Goal: Book appointment/travel/reservation

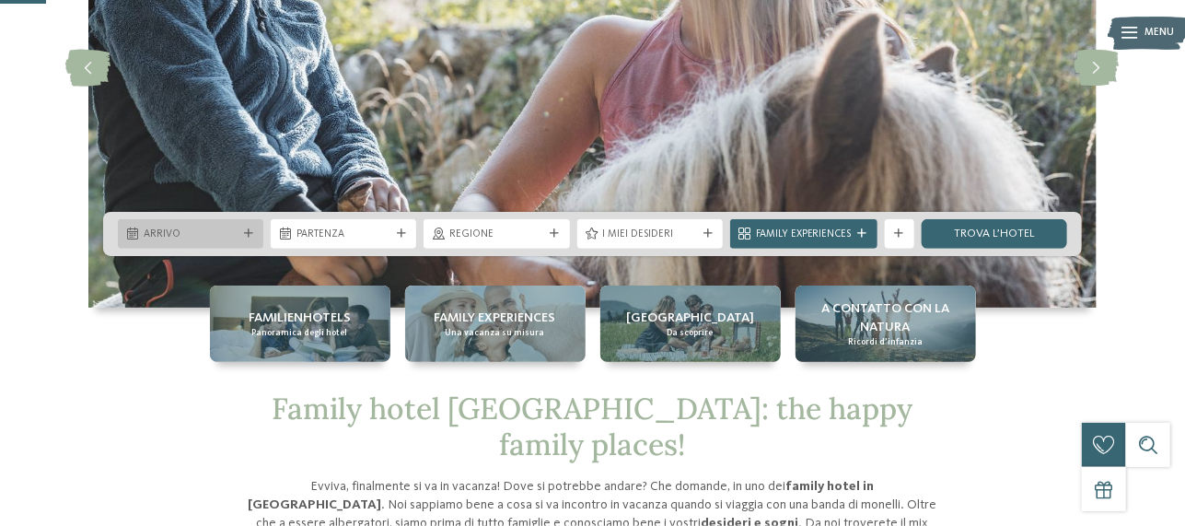
click at [244, 231] on icon at bounding box center [248, 233] width 9 height 9
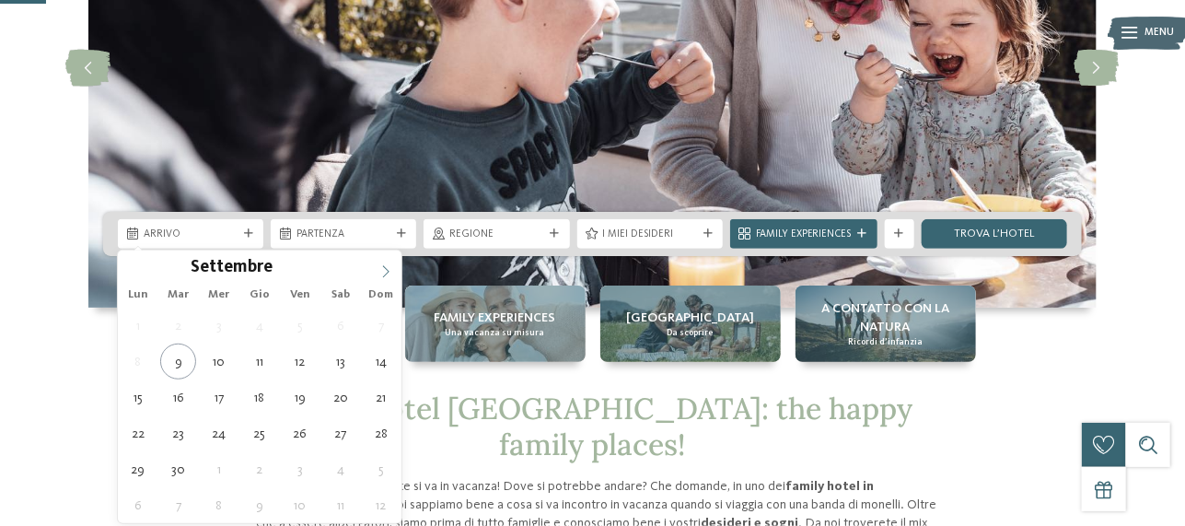
click at [390, 268] on icon at bounding box center [385, 271] width 13 height 13
type div "06.12.2025"
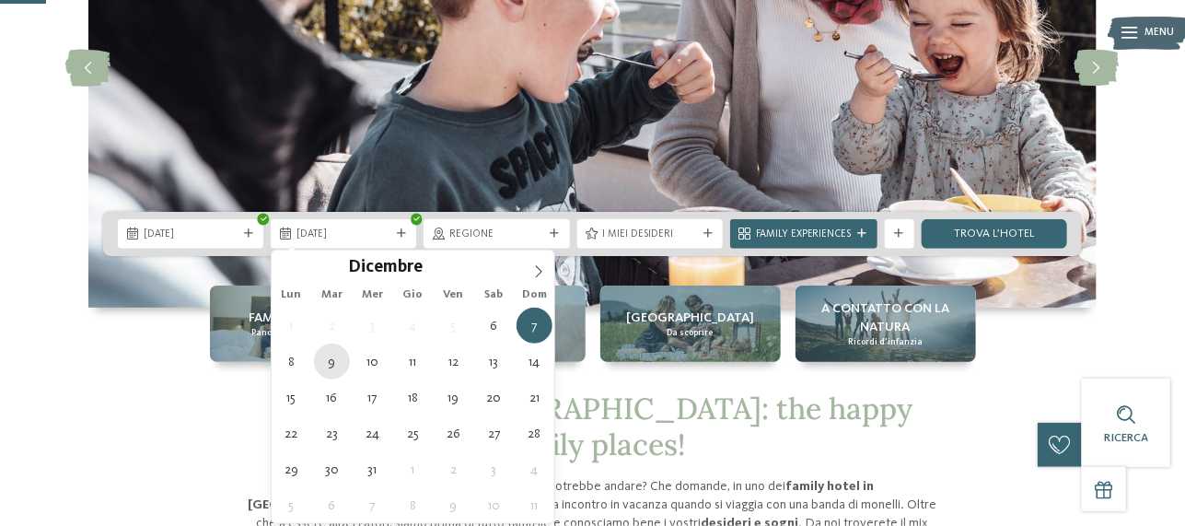
type div "09.12.2025"
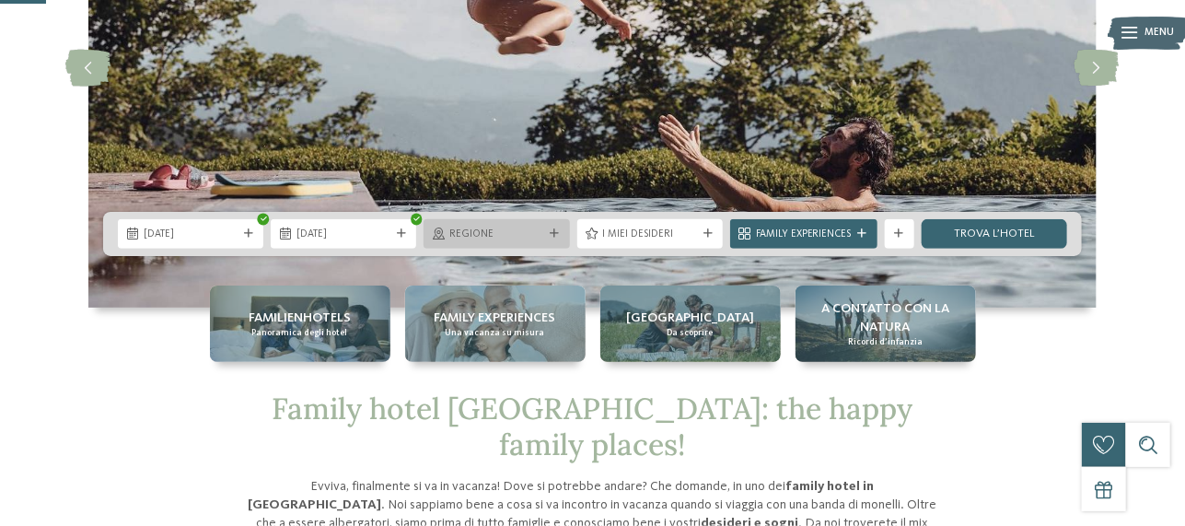
click at [562, 231] on div at bounding box center [555, 233] width 15 height 9
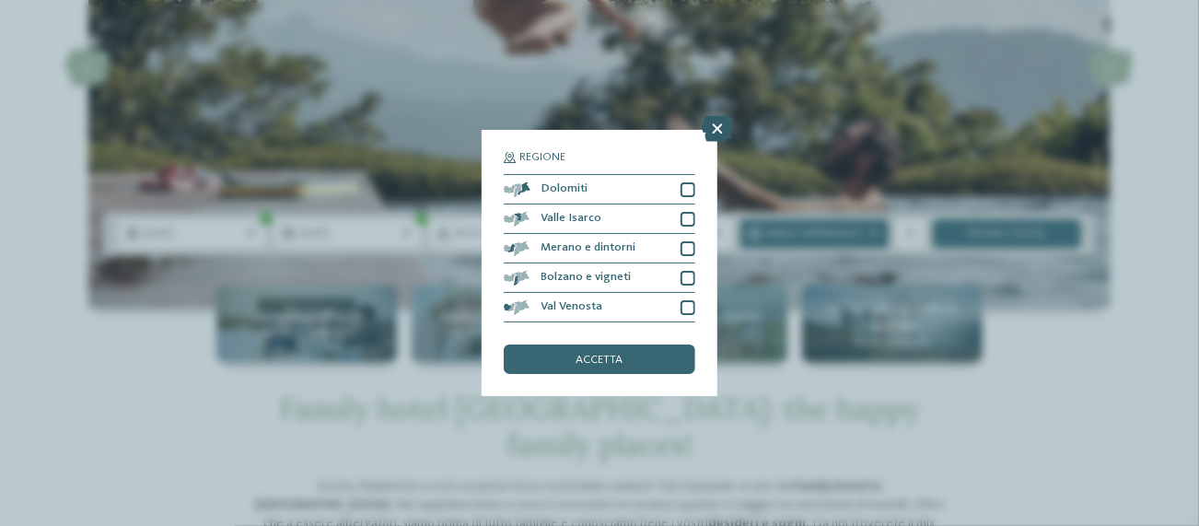
click at [714, 131] on icon at bounding box center [717, 129] width 31 height 26
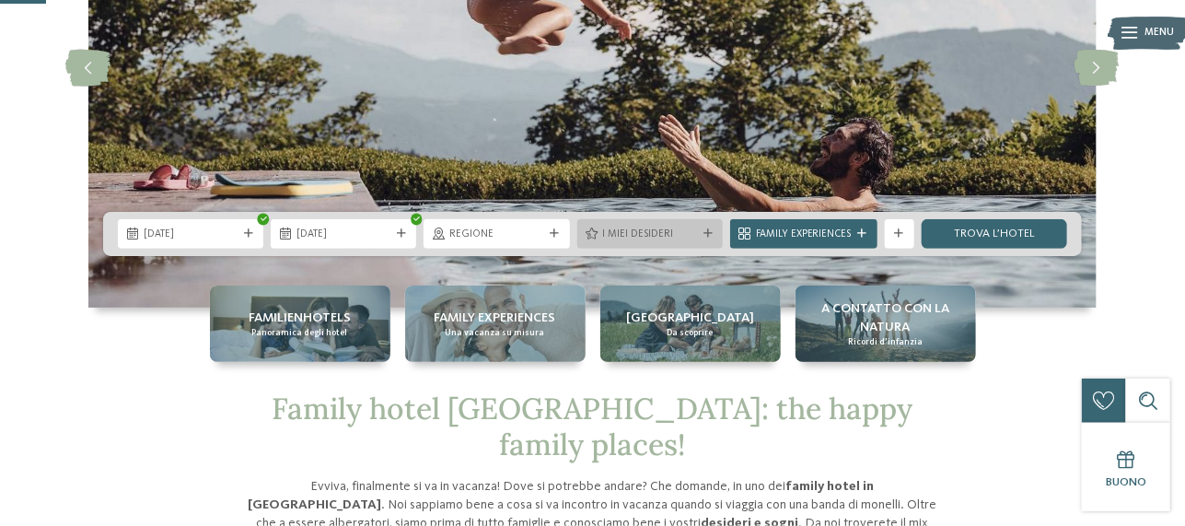
click at [695, 233] on span "I miei desideri" at bounding box center [650, 234] width 94 height 15
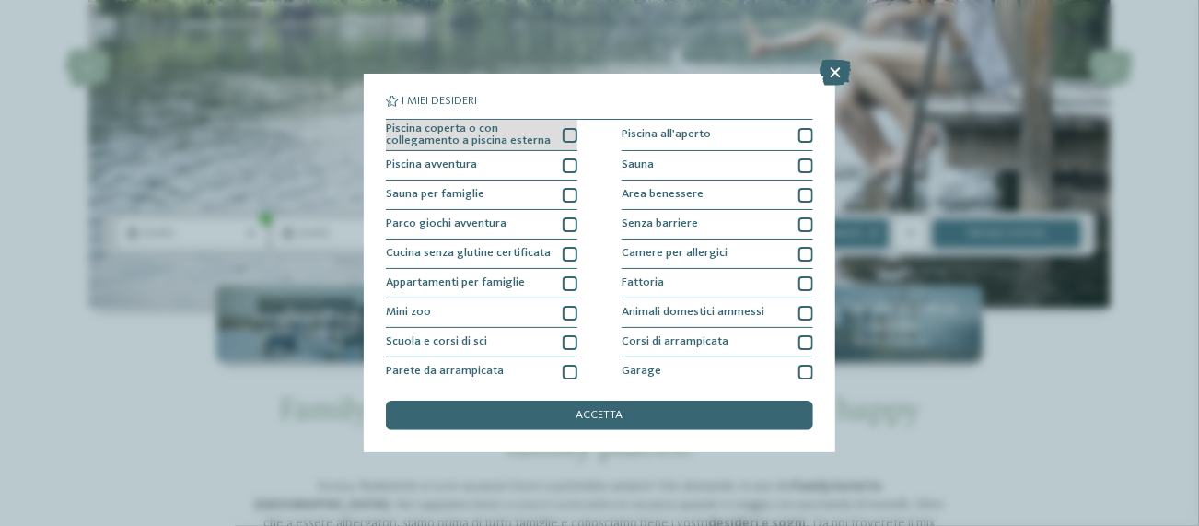
click at [566, 134] on div at bounding box center [570, 135] width 15 height 15
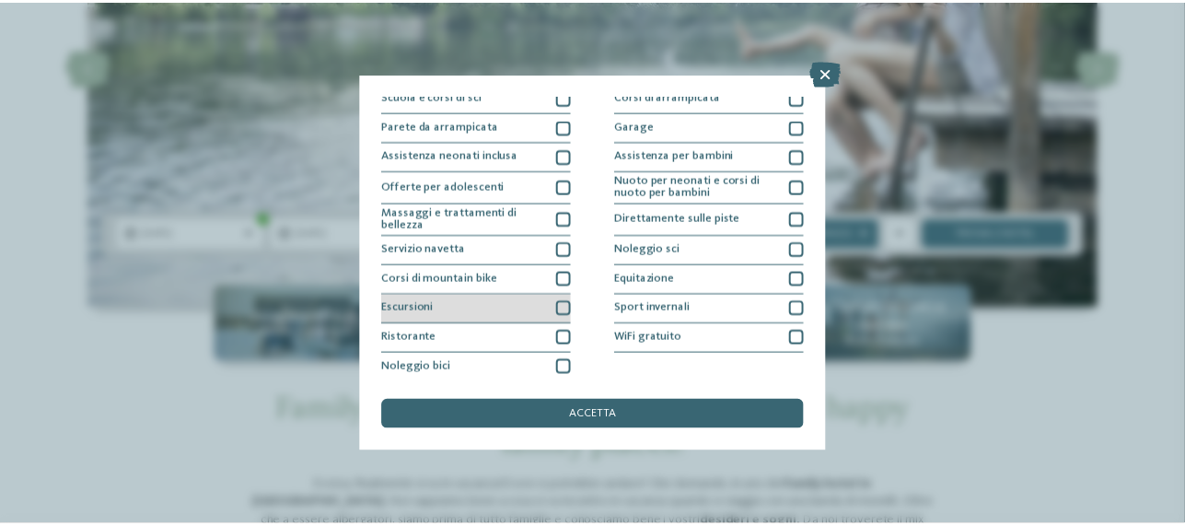
scroll to position [247, 0]
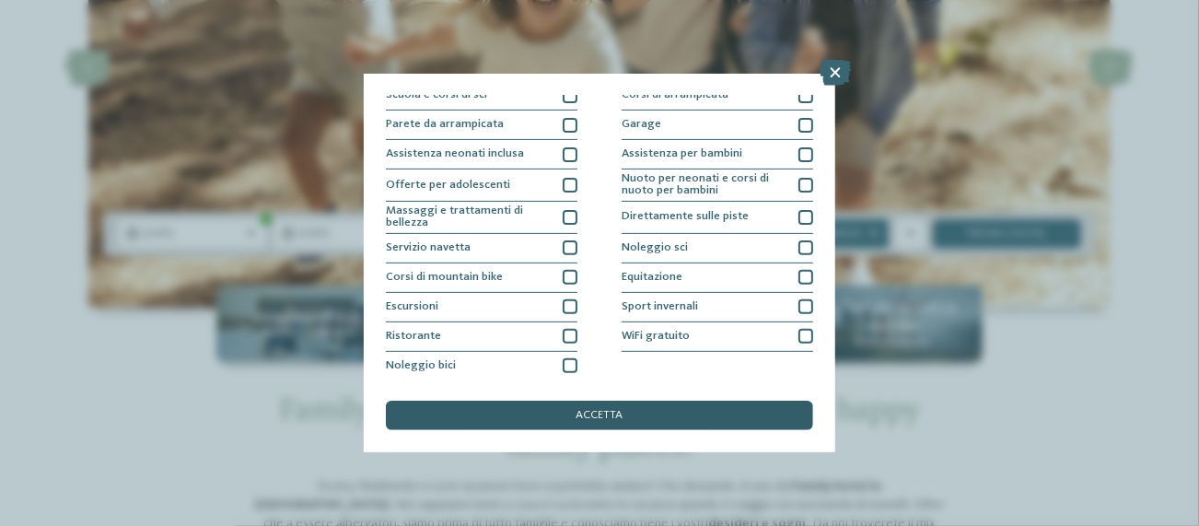
click at [620, 412] on span "accetta" at bounding box center [599, 416] width 47 height 12
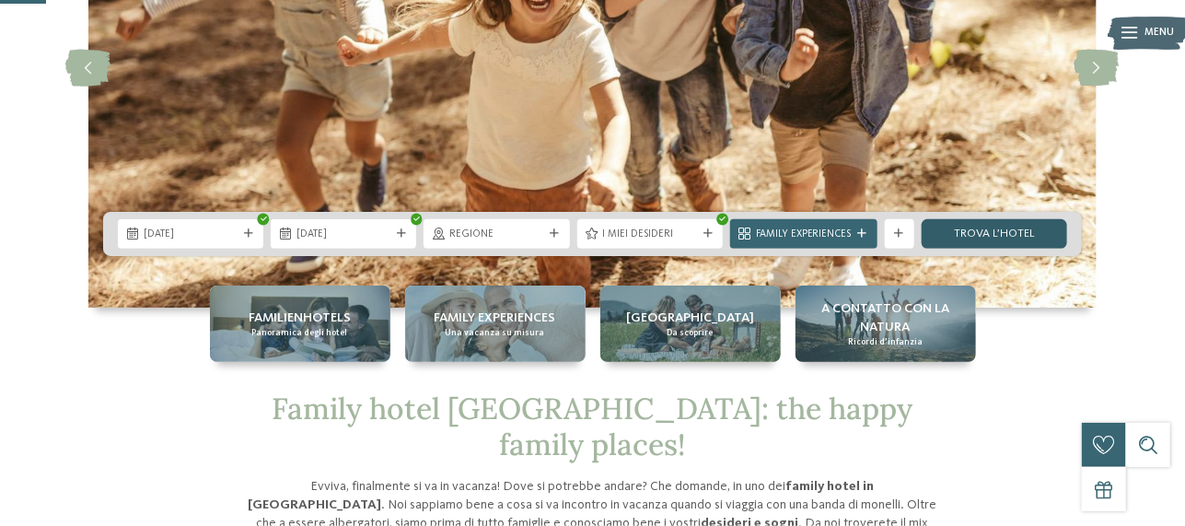
click at [984, 229] on link "trova l’hotel" at bounding box center [994, 233] width 145 height 29
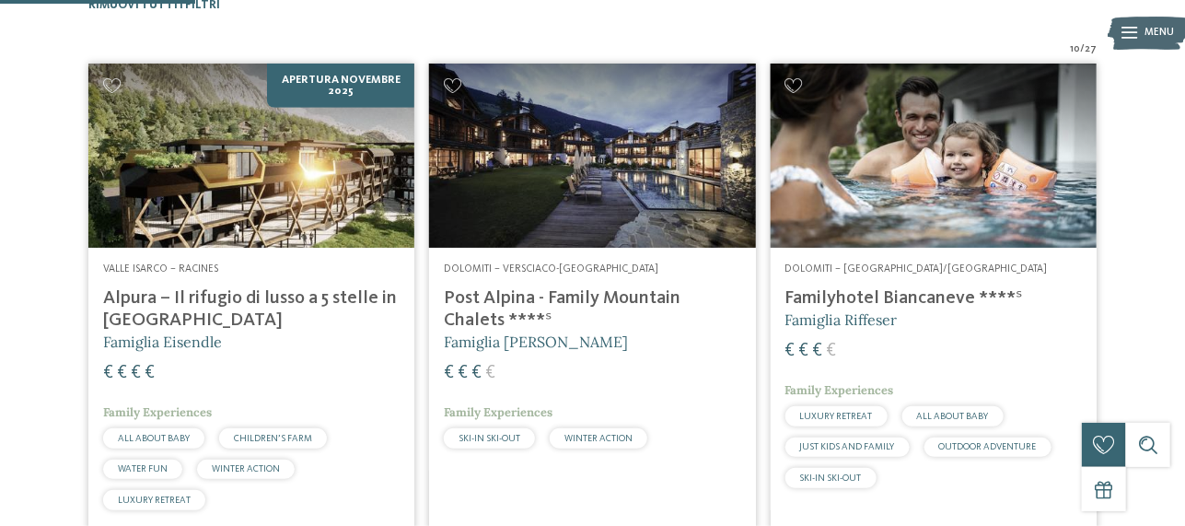
scroll to position [255, 0]
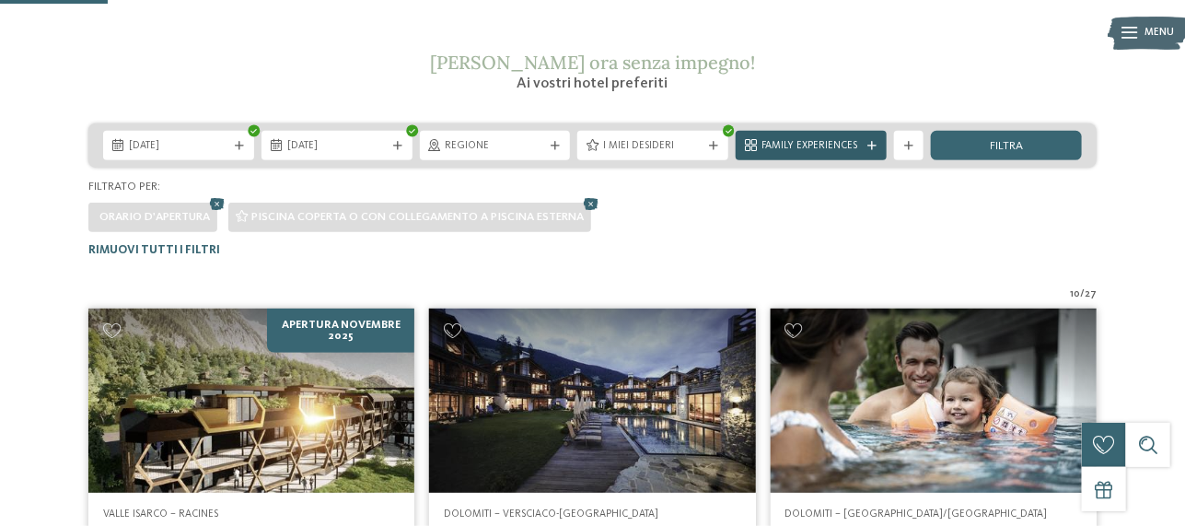
click at [862, 138] on div "Family Experiences" at bounding box center [811, 146] width 107 height 16
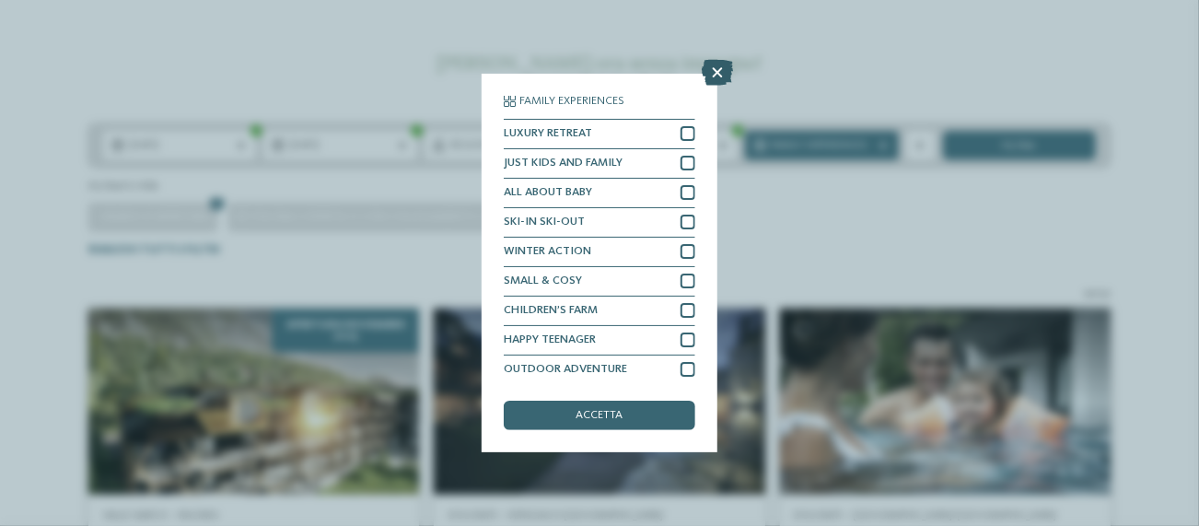
click at [716, 76] on icon at bounding box center [717, 73] width 31 height 26
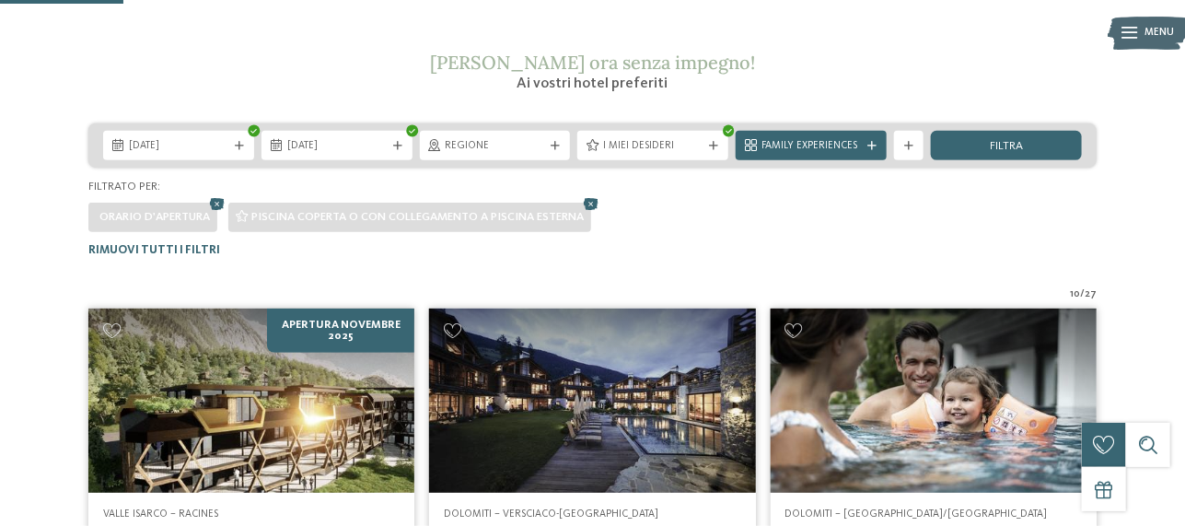
scroll to position [500, 0]
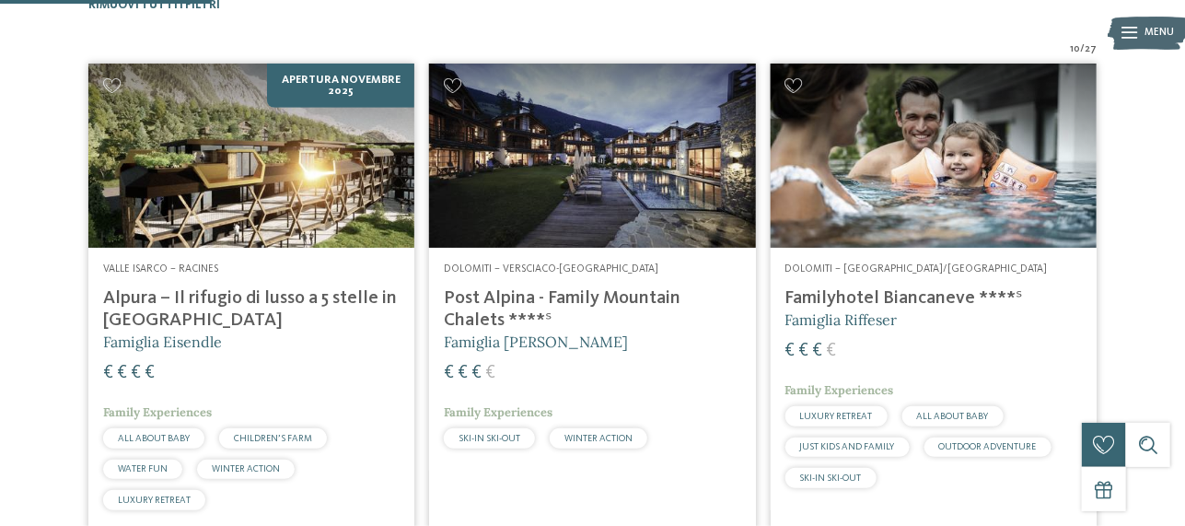
click at [842, 298] on h4 "Familyhotel Biancaneve ****ˢ" at bounding box center [933, 298] width 296 height 22
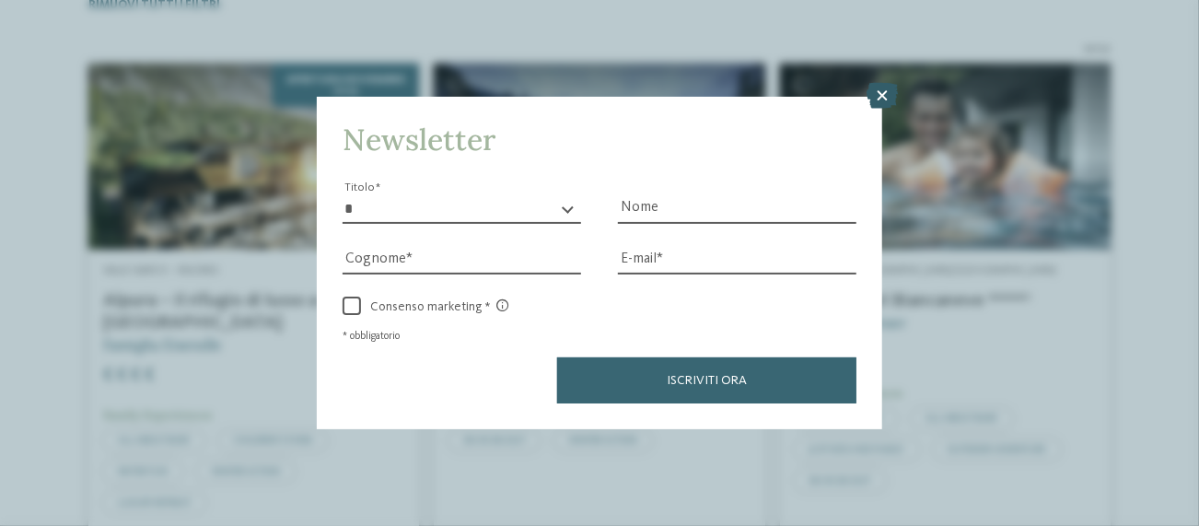
click at [876, 99] on icon at bounding box center [881, 96] width 31 height 26
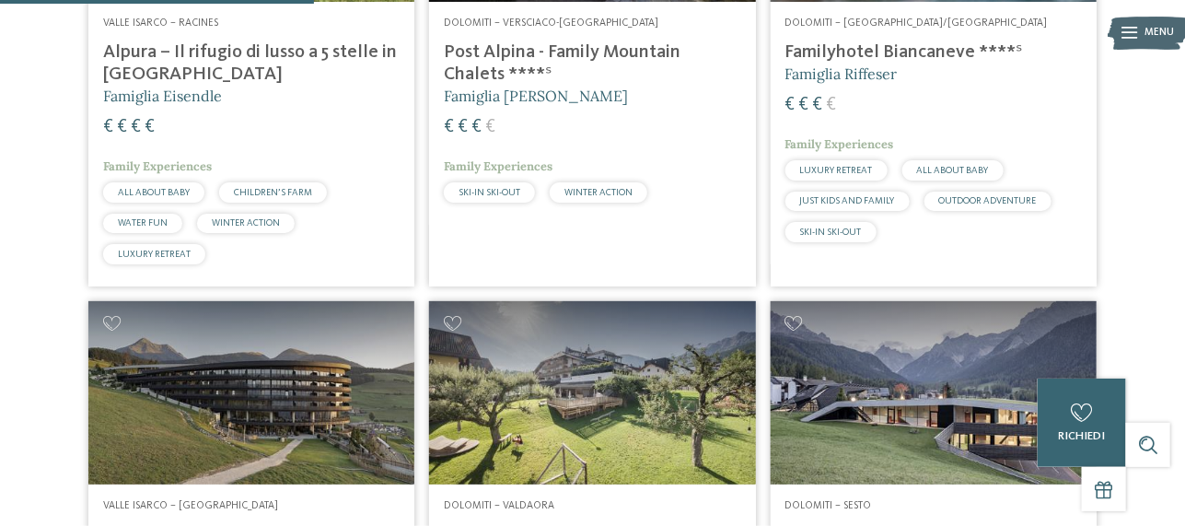
scroll to position [992, 0]
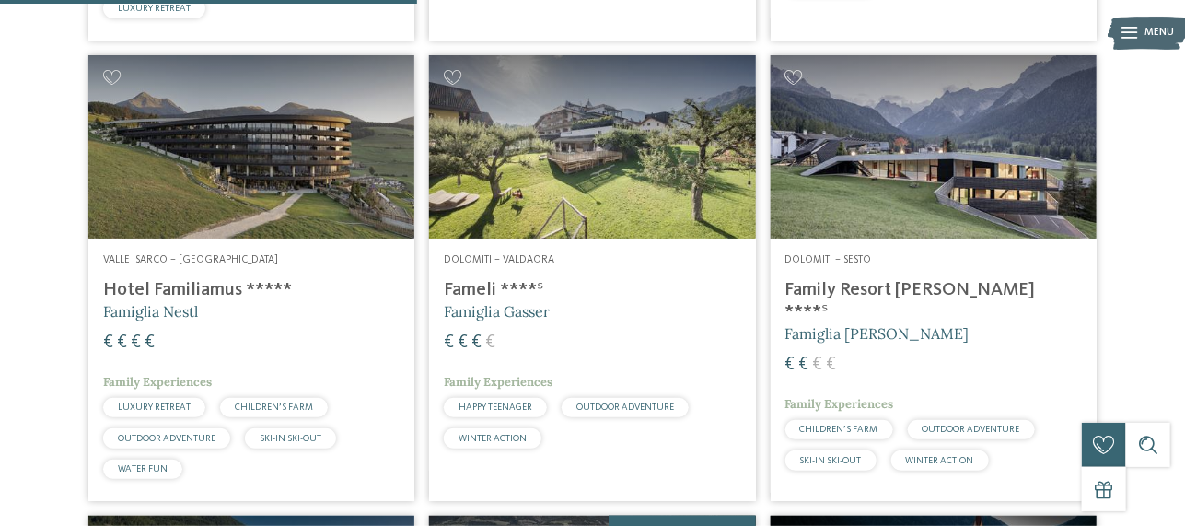
click at [903, 289] on h4 "Family Resort Rainer ****ˢ" at bounding box center [933, 301] width 296 height 44
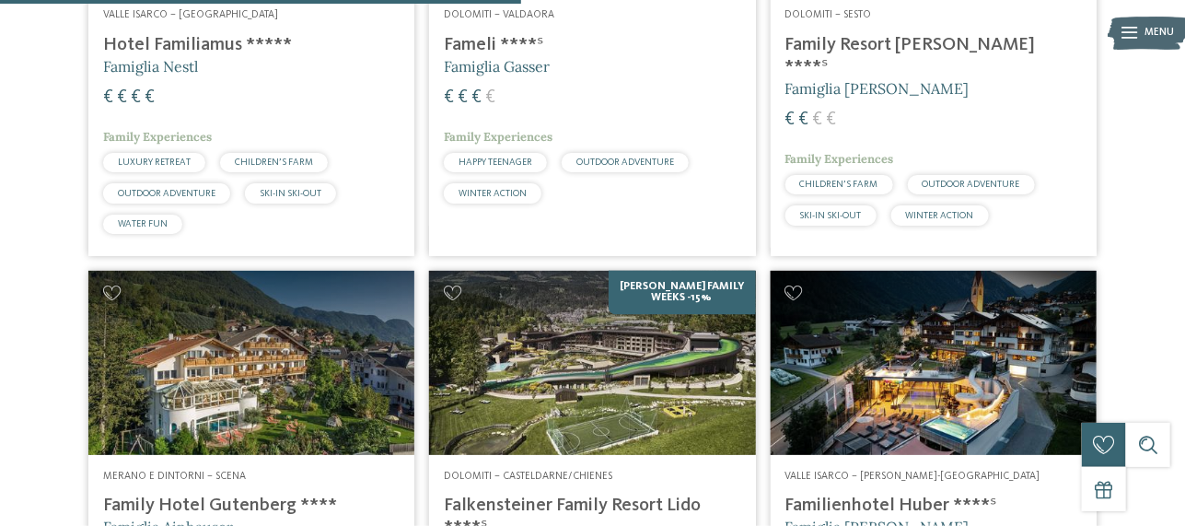
scroll to position [1482, 0]
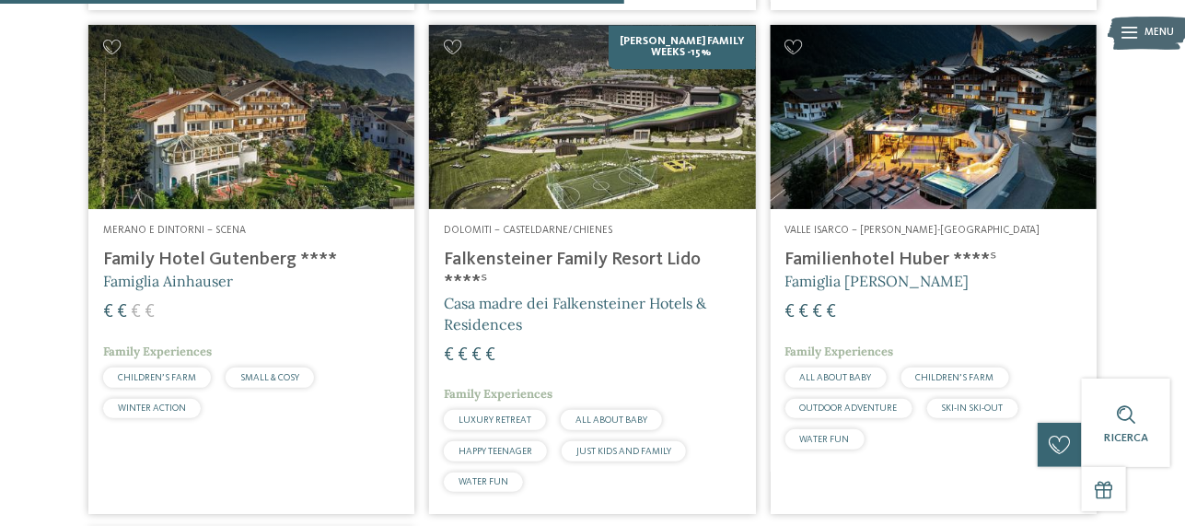
click at [268, 265] on h4 "Family Hotel Gutenberg ****" at bounding box center [251, 260] width 296 height 22
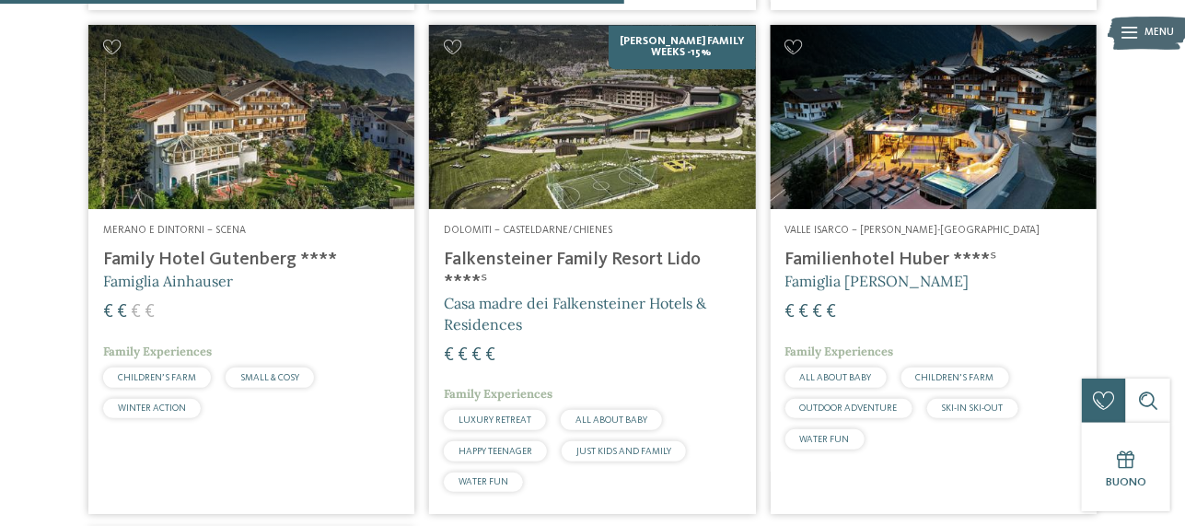
click at [554, 255] on h4 "Falkensteiner Family Resort Lido ****ˢ" at bounding box center [592, 271] width 296 height 44
click at [834, 285] on span "Famiglia [PERSON_NAME]" at bounding box center [877, 281] width 184 height 18
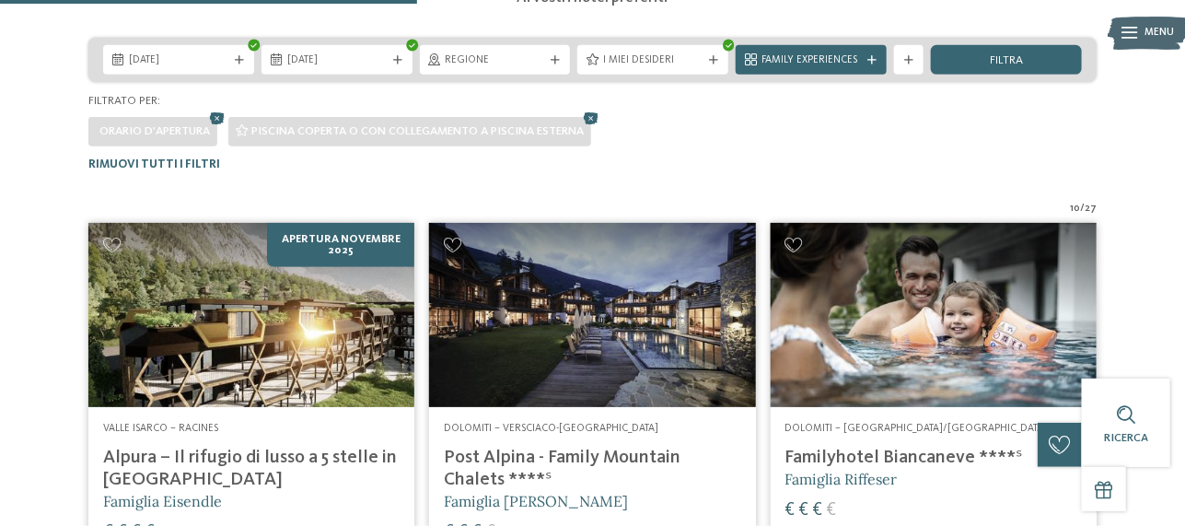
scroll to position [0, 0]
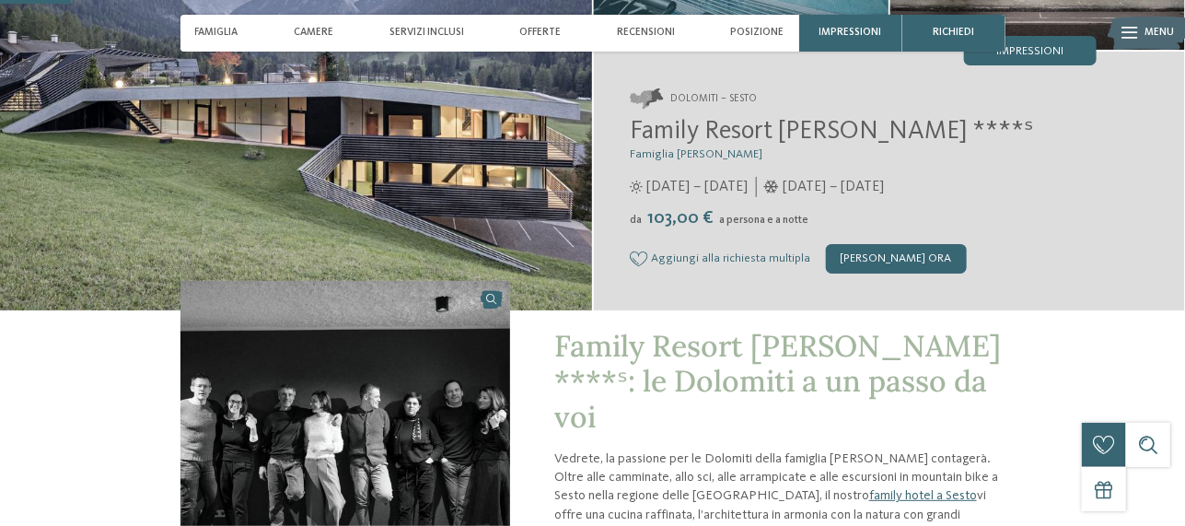
scroll to position [491, 0]
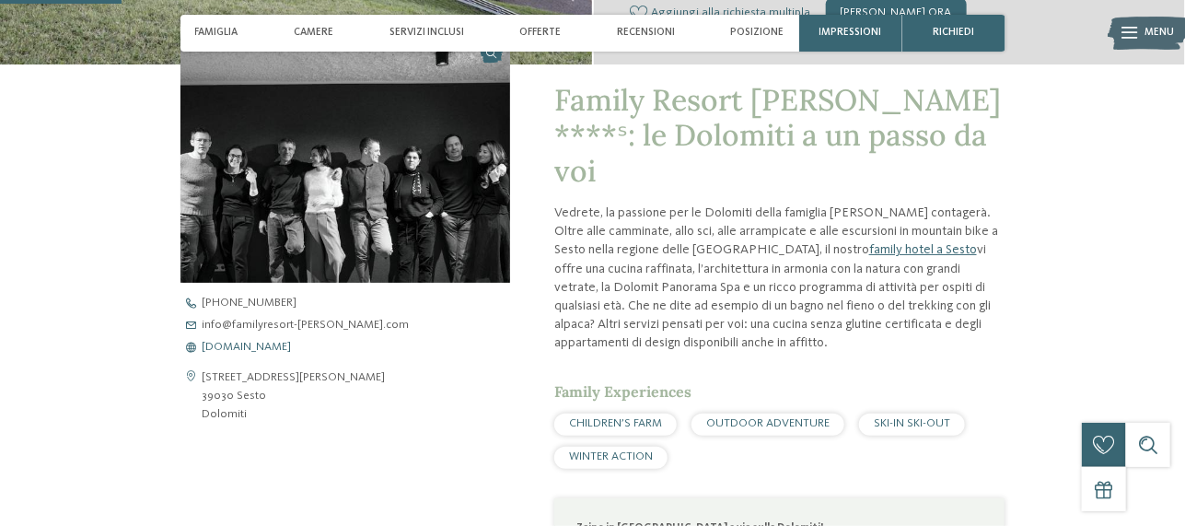
click at [277, 347] on span "www.familyresort-rainer.com" at bounding box center [247, 348] width 89 height 12
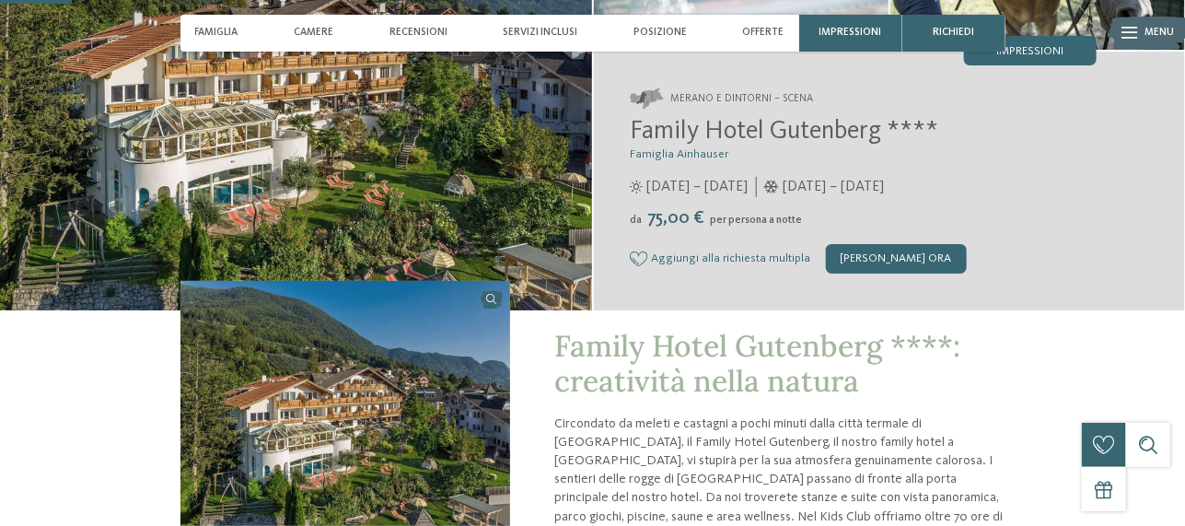
scroll to position [491, 0]
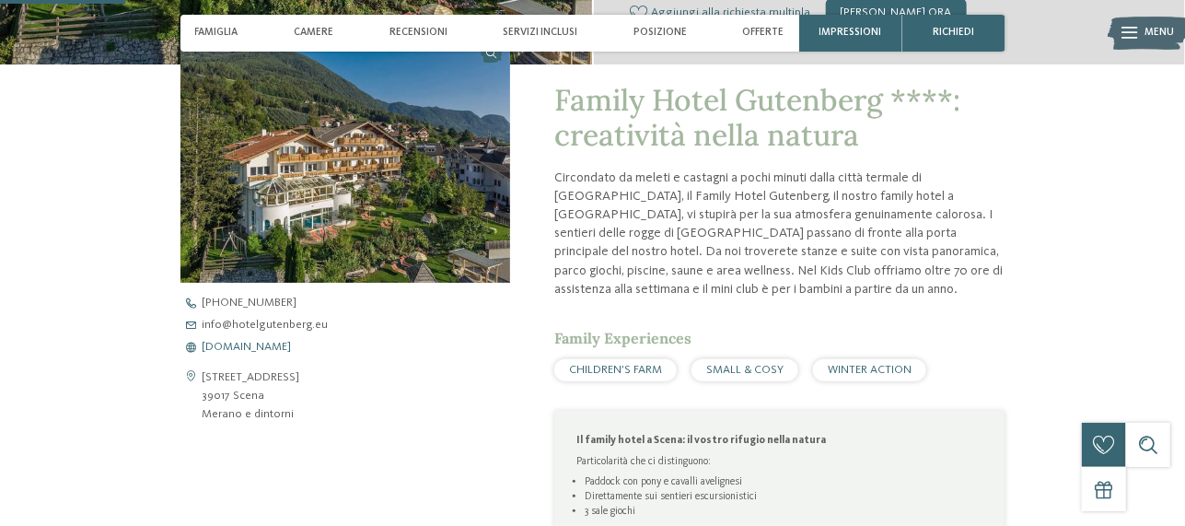
click at [292, 347] on span "www.hotelgutenberg.eu" at bounding box center [247, 348] width 89 height 12
